Goal: Task Accomplishment & Management: Complete application form

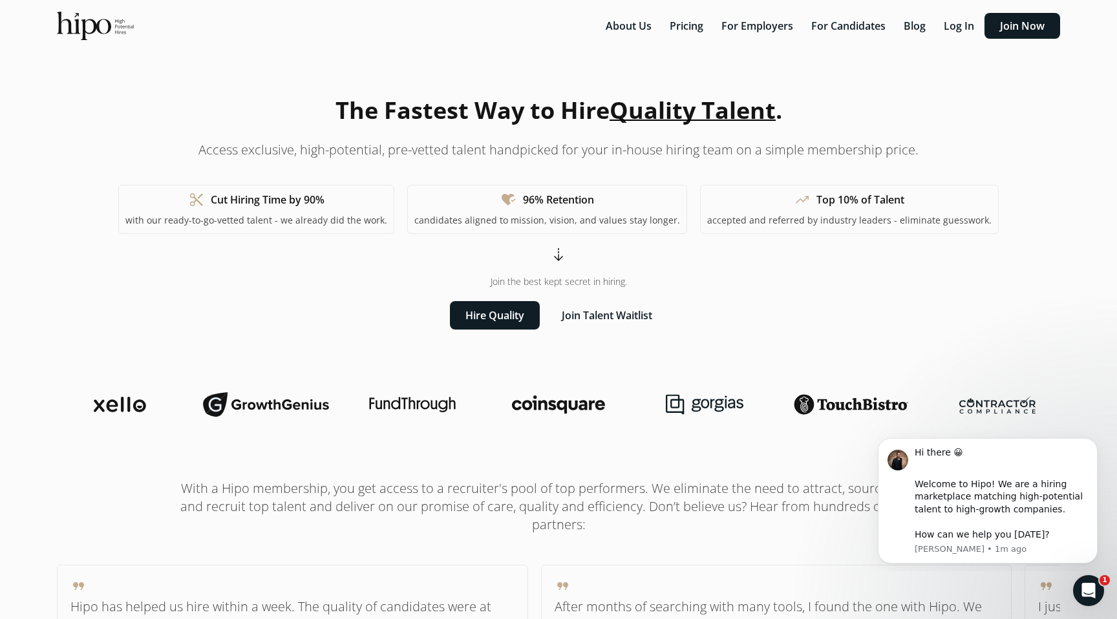
click at [1092, 441] on icon "Dismiss notification" at bounding box center [1094, 441] width 7 height 7
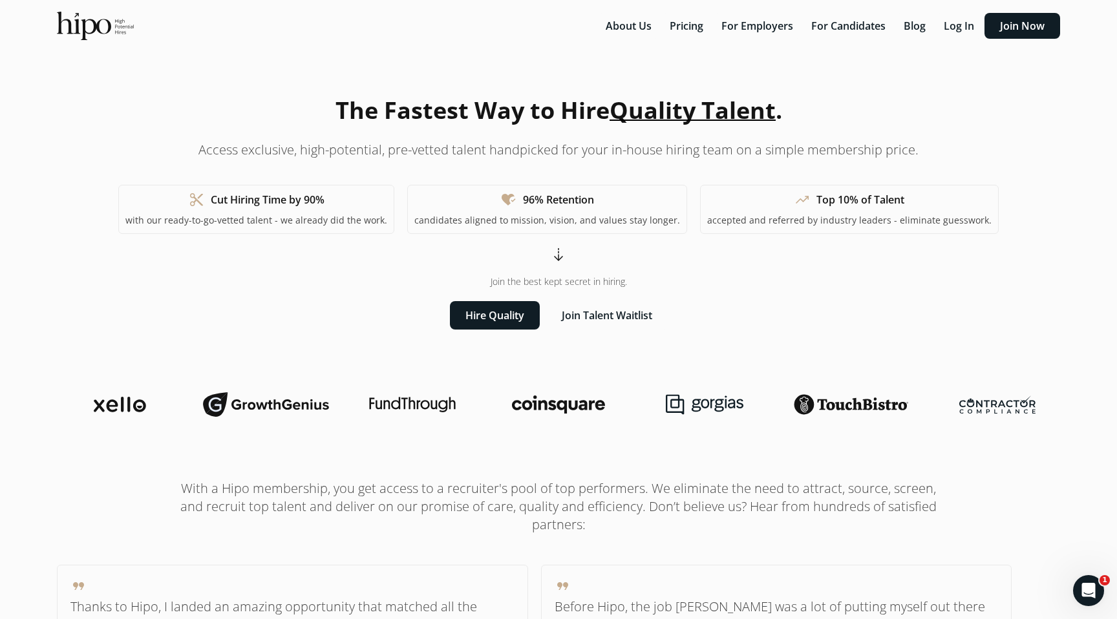
click at [795, 204] on span "trending_up" at bounding box center [803, 200] width 16 height 16
click at [492, 318] on button "Hire Quality" at bounding box center [495, 315] width 90 height 28
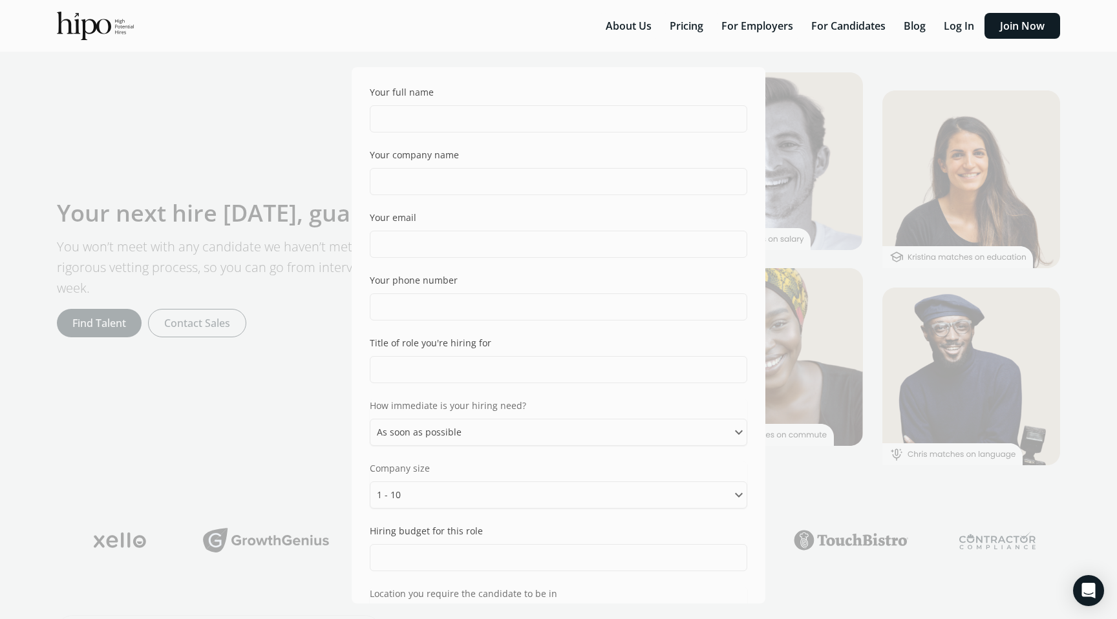
select select "ASAP"
select select "one_ten"
select select "can"
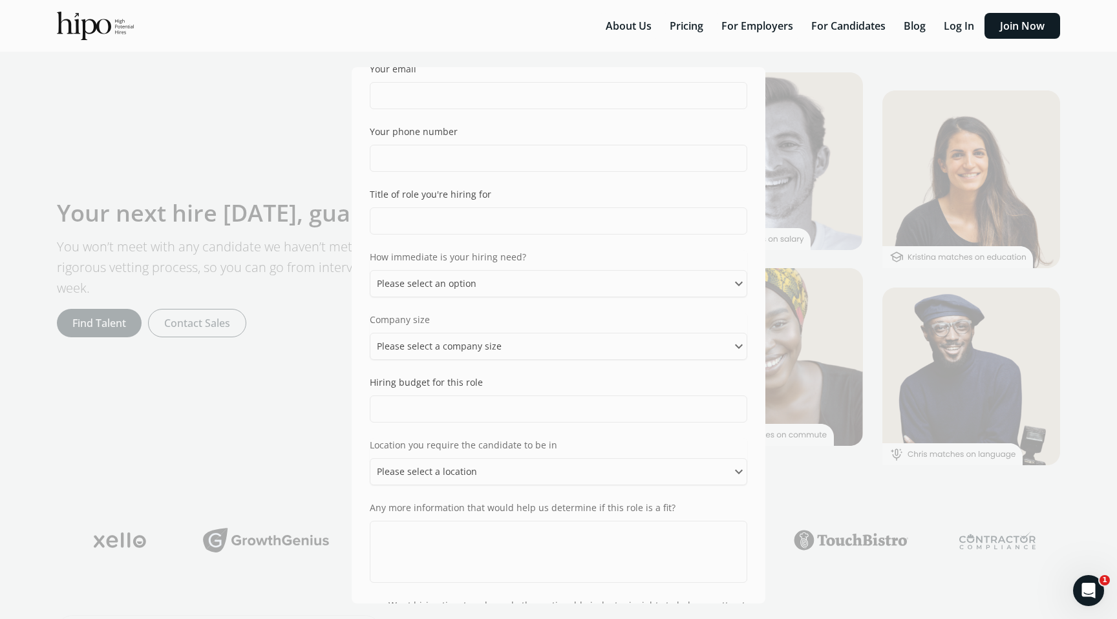
scroll to position [244, 0]
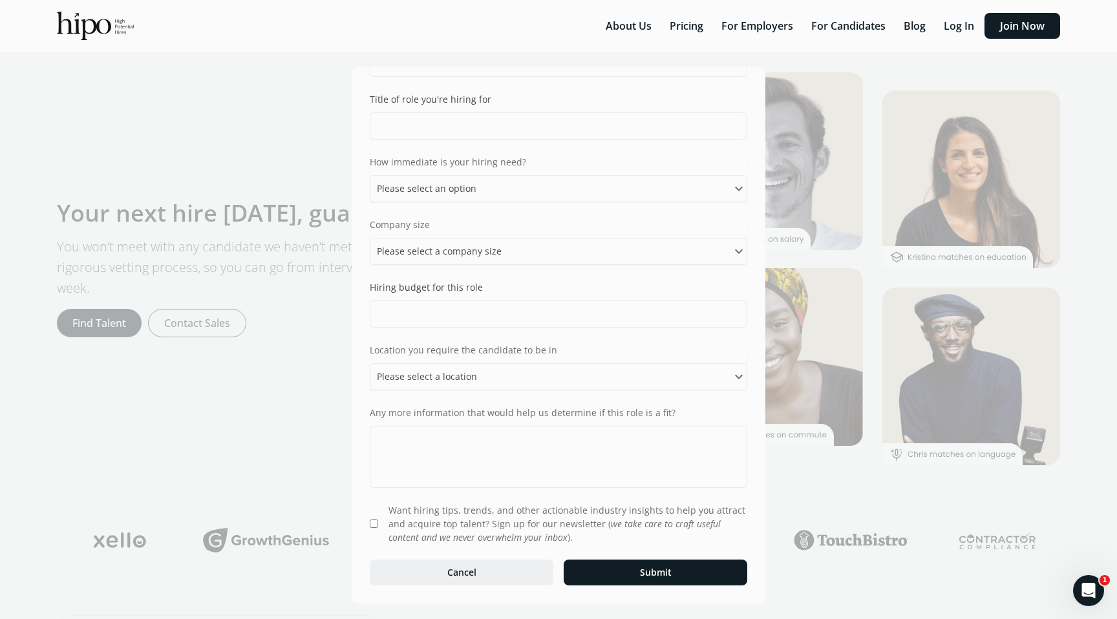
click at [460, 579] on button "Cancel" at bounding box center [462, 573] width 184 height 26
